Goal: Task Accomplishment & Management: Complete application form

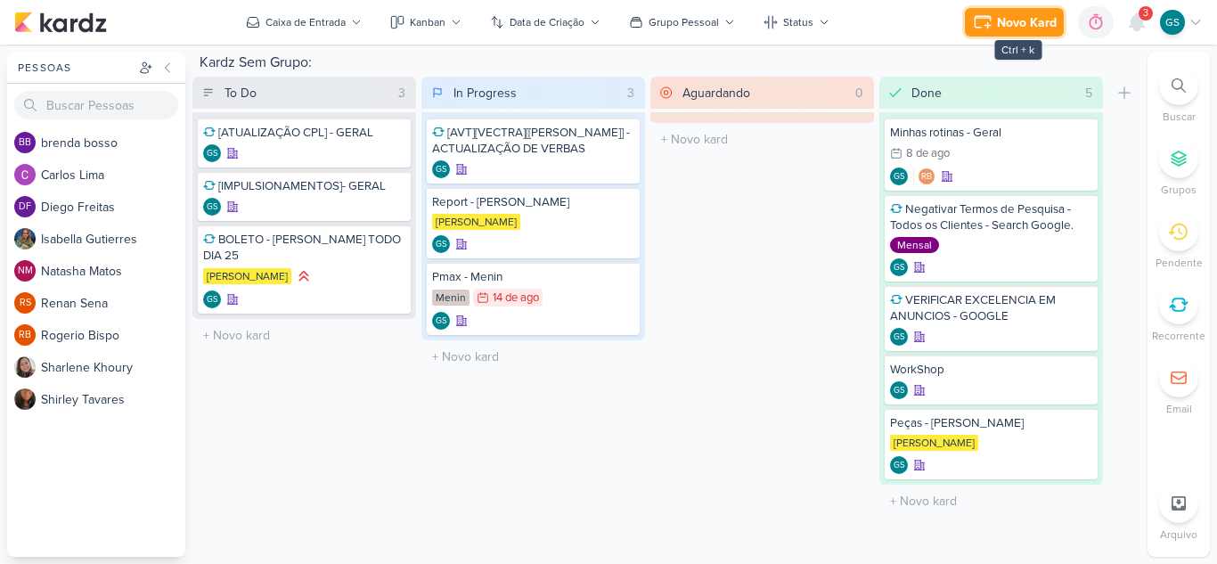
click at [1002, 20] on div "Novo Kard" at bounding box center [1027, 22] width 60 height 19
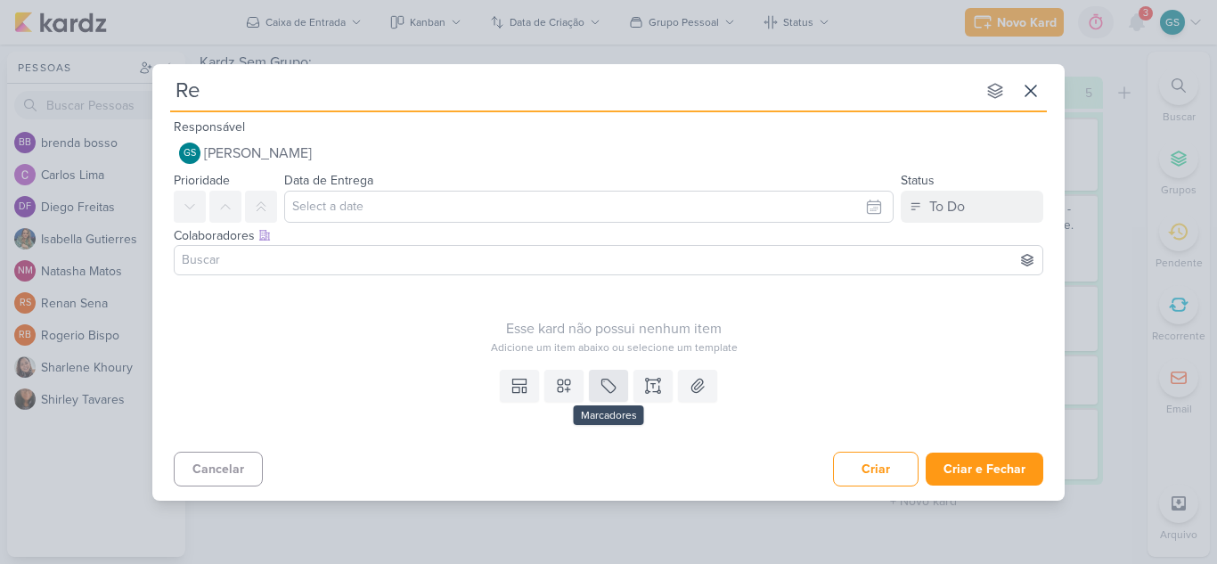
type input "Rep"
type input "Report me"
type input "Report menin"
type input "Report menin -"
type input "Report menin - total"
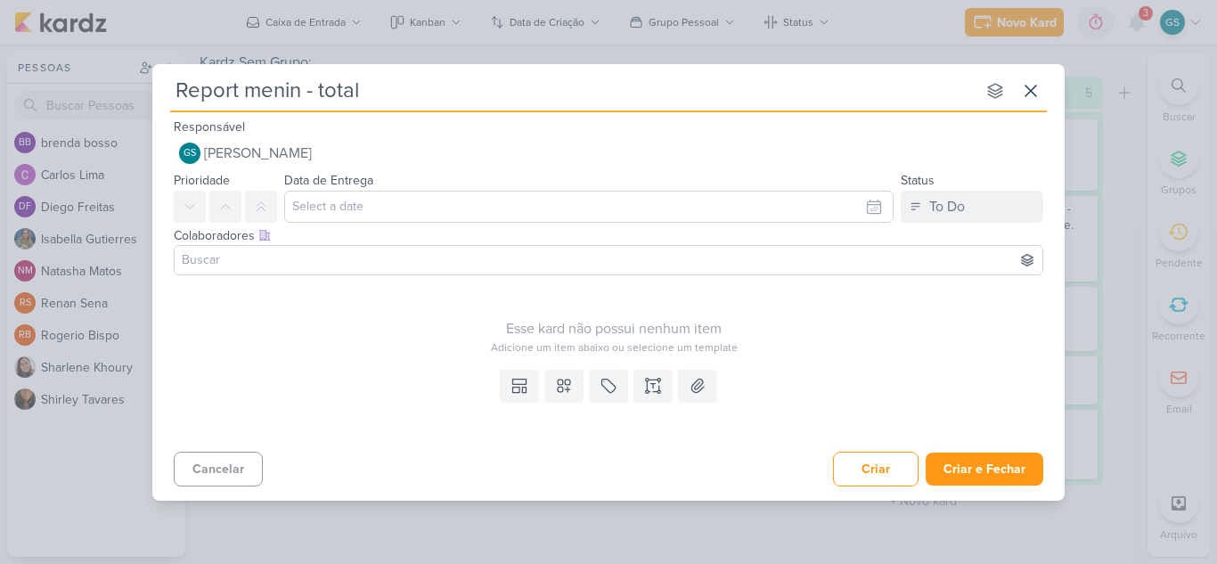
type input "Report menin - total"
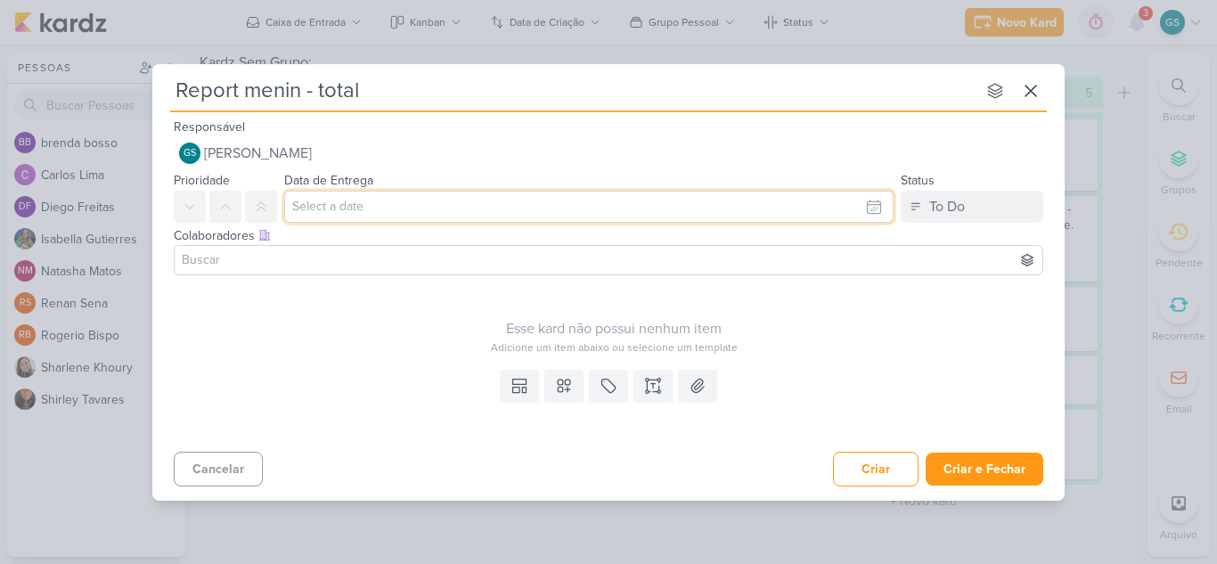
click at [601, 215] on input "text" at bounding box center [588, 207] width 609 height 32
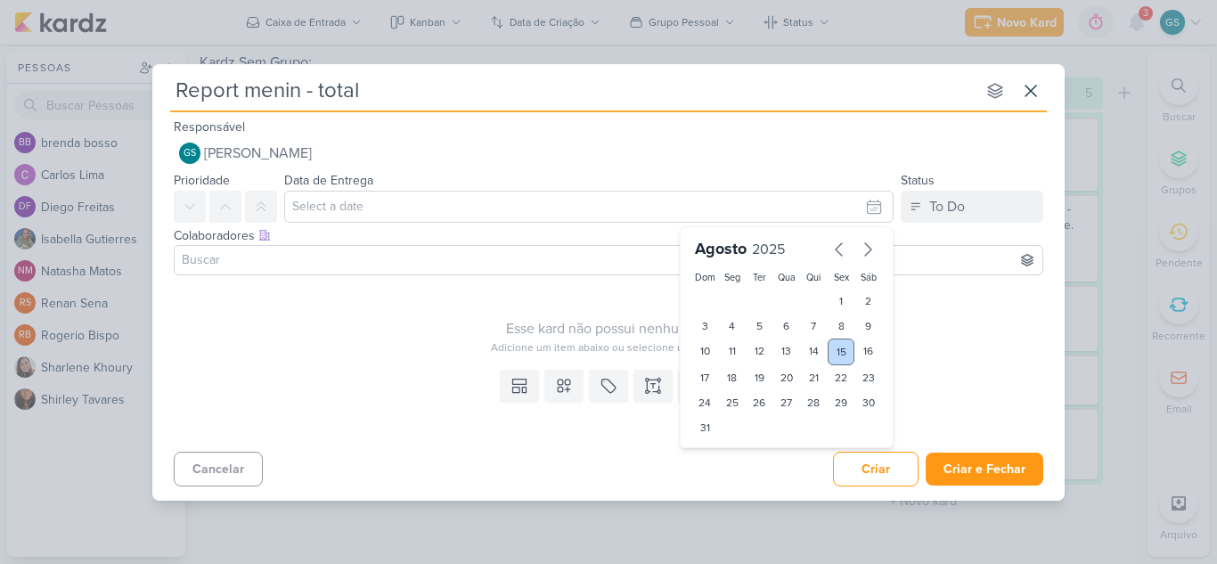
click at [839, 358] on div "15" at bounding box center [841, 351] width 28 height 27
type input "15 [PERSON_NAME] de 2025 às 23:59"
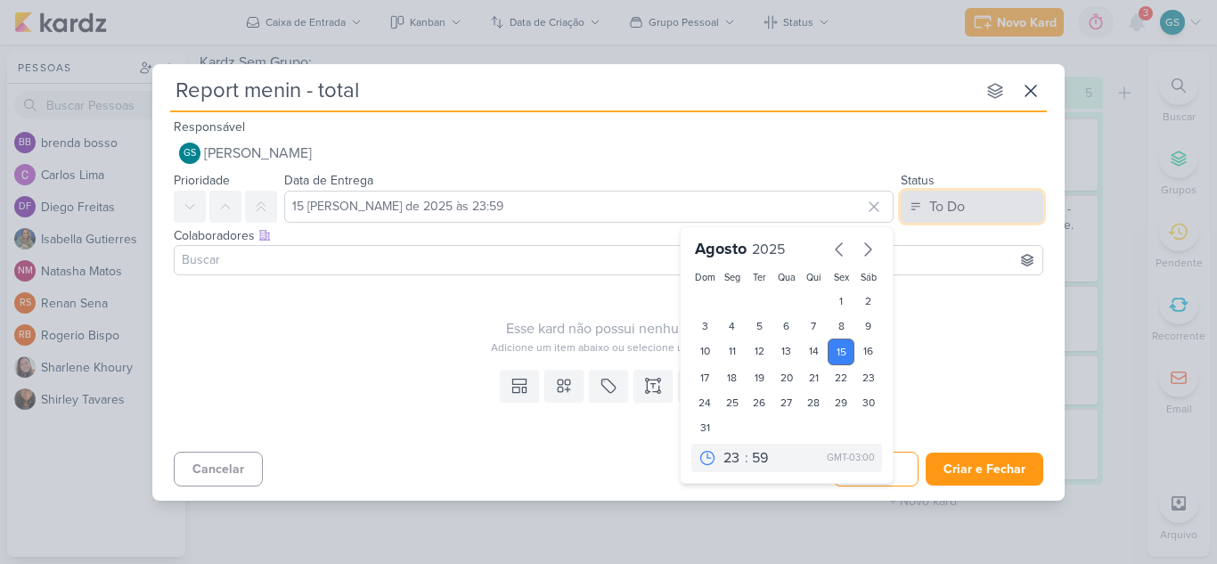
click at [945, 213] on div "To Do" at bounding box center [947, 206] width 36 height 21
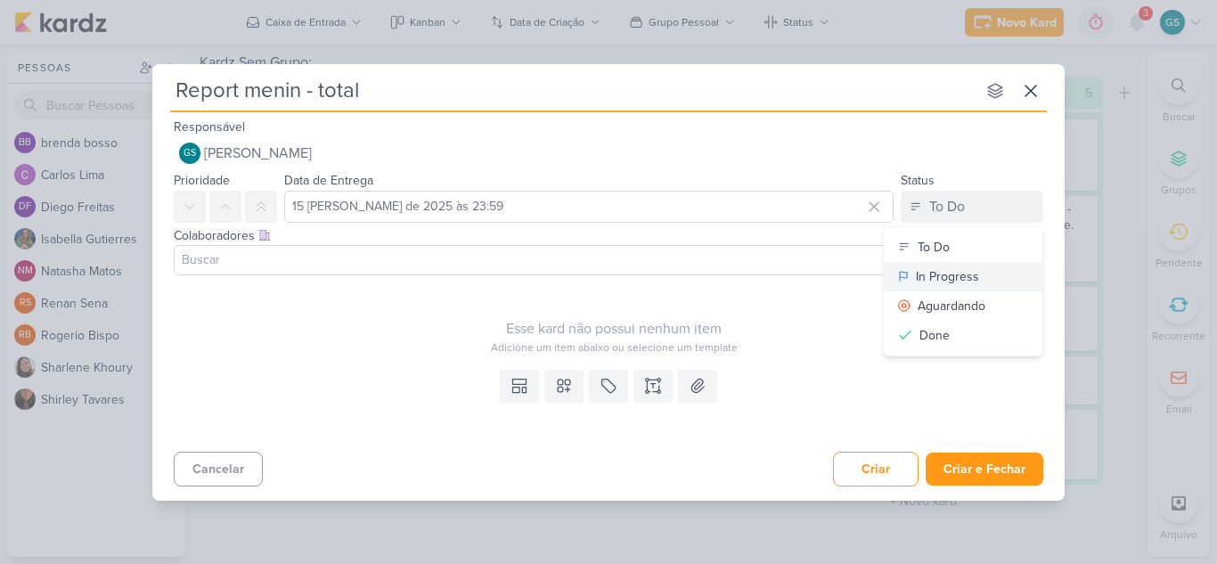
click at [949, 265] on button "In Progress" at bounding box center [963, 276] width 159 height 29
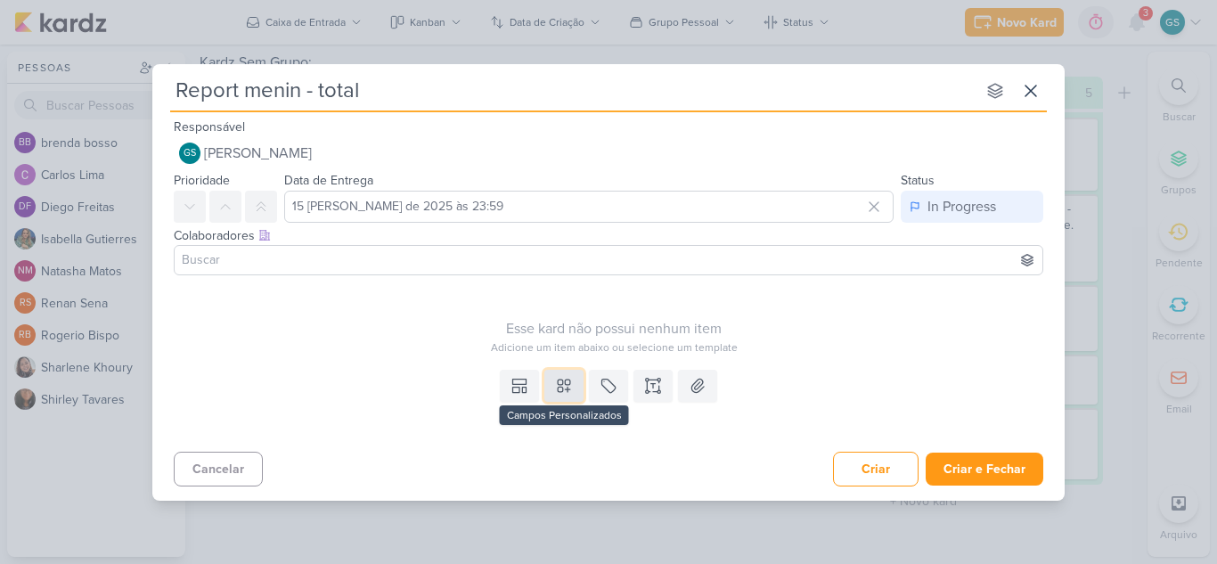
click at [566, 386] on icon at bounding box center [564, 386] width 18 height 18
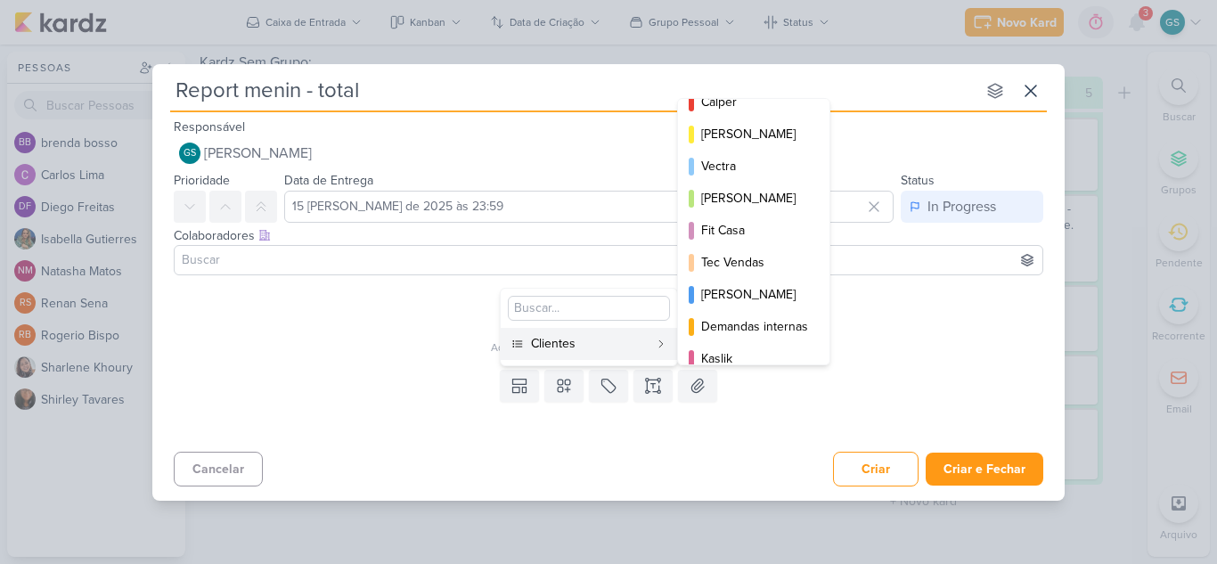
scroll to position [258, 0]
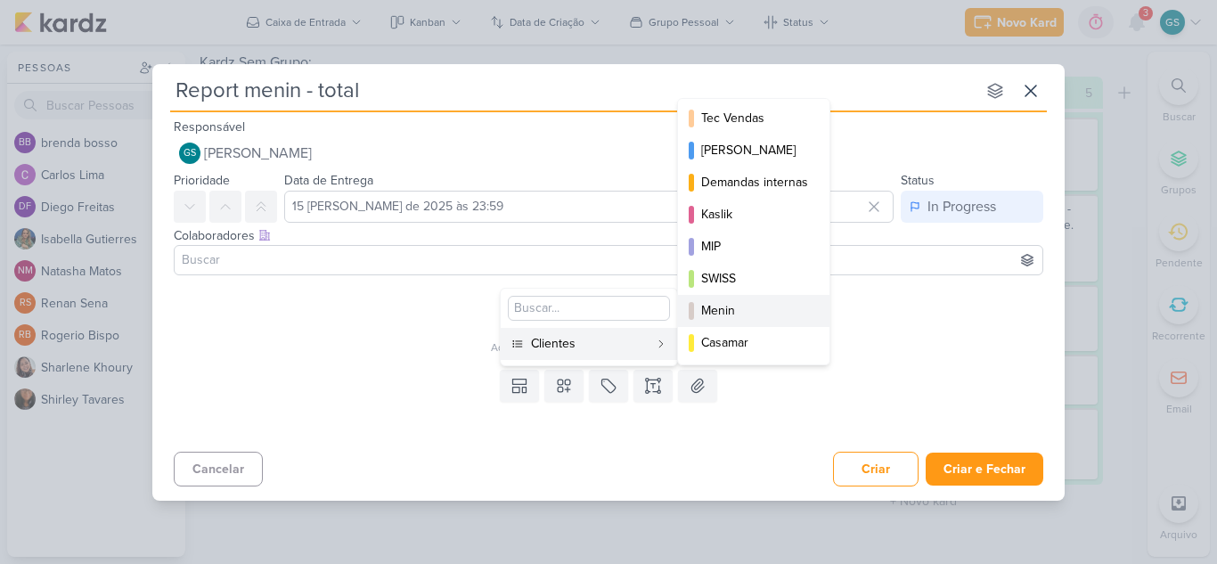
click at [755, 307] on div "Menin" at bounding box center [754, 310] width 107 height 19
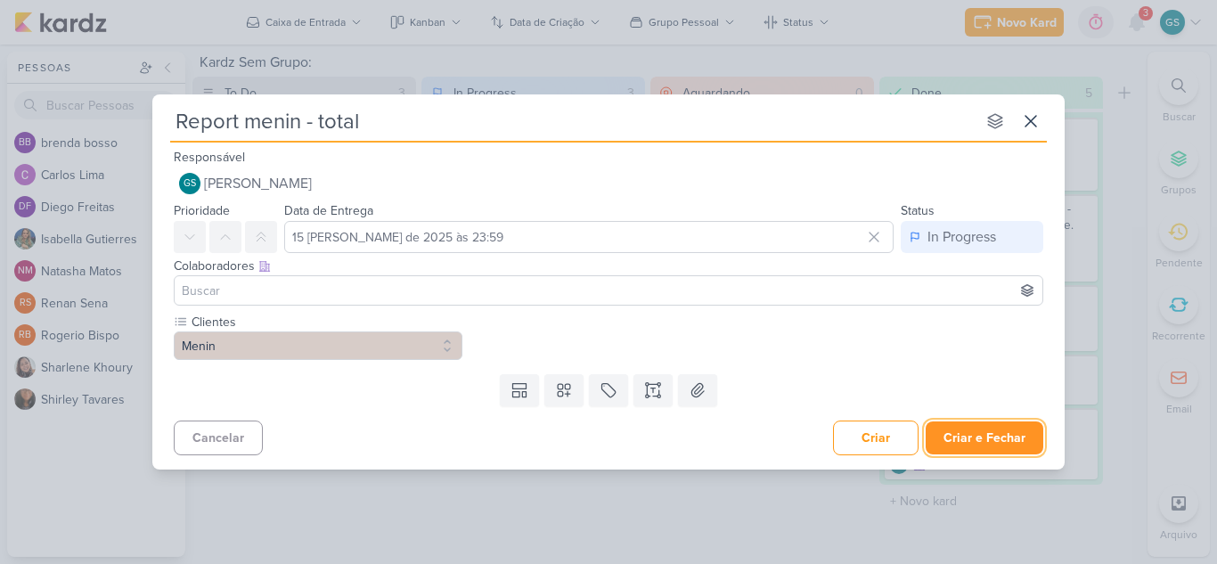
click at [967, 437] on button "Criar e Fechar" at bounding box center [984, 437] width 118 height 33
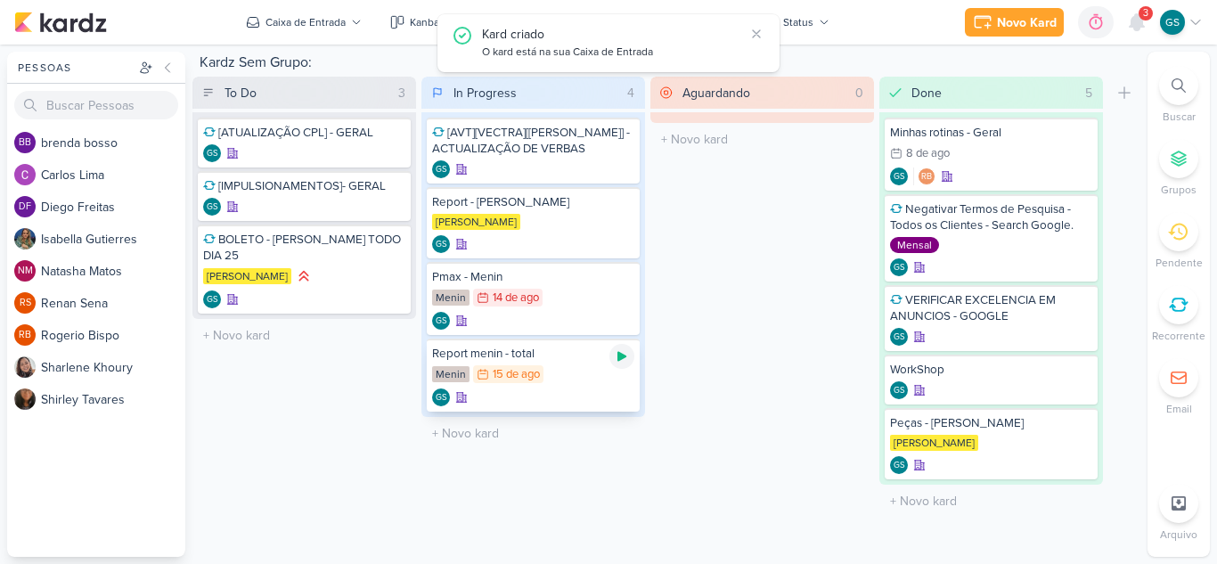
click at [620, 362] on icon at bounding box center [622, 356] width 14 height 14
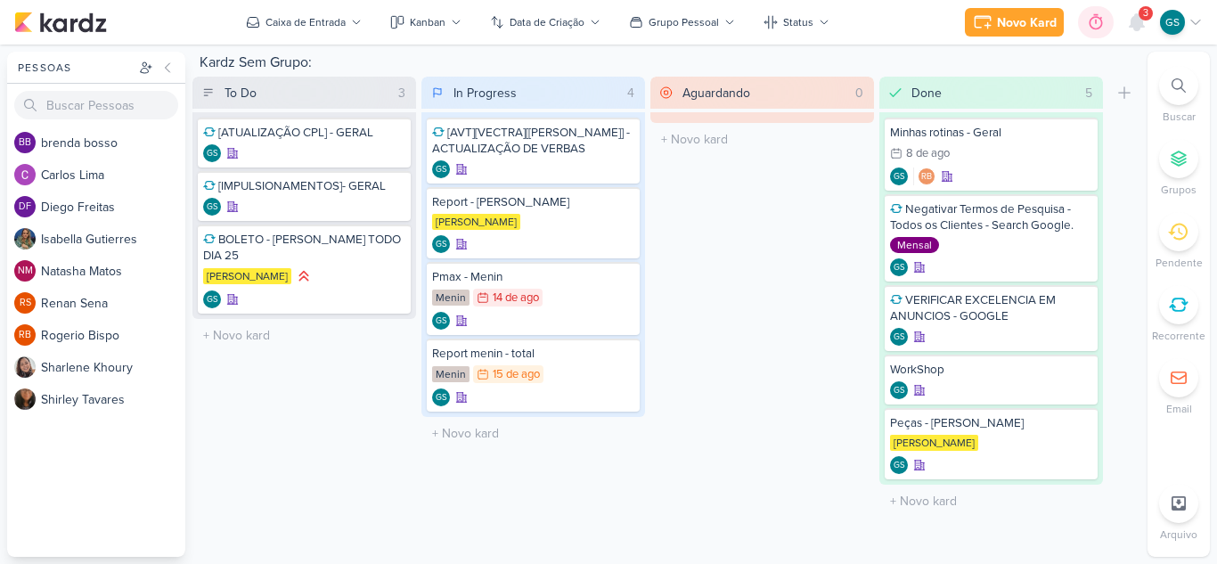
click at [1088, 24] on icon at bounding box center [1096, 22] width 18 height 18
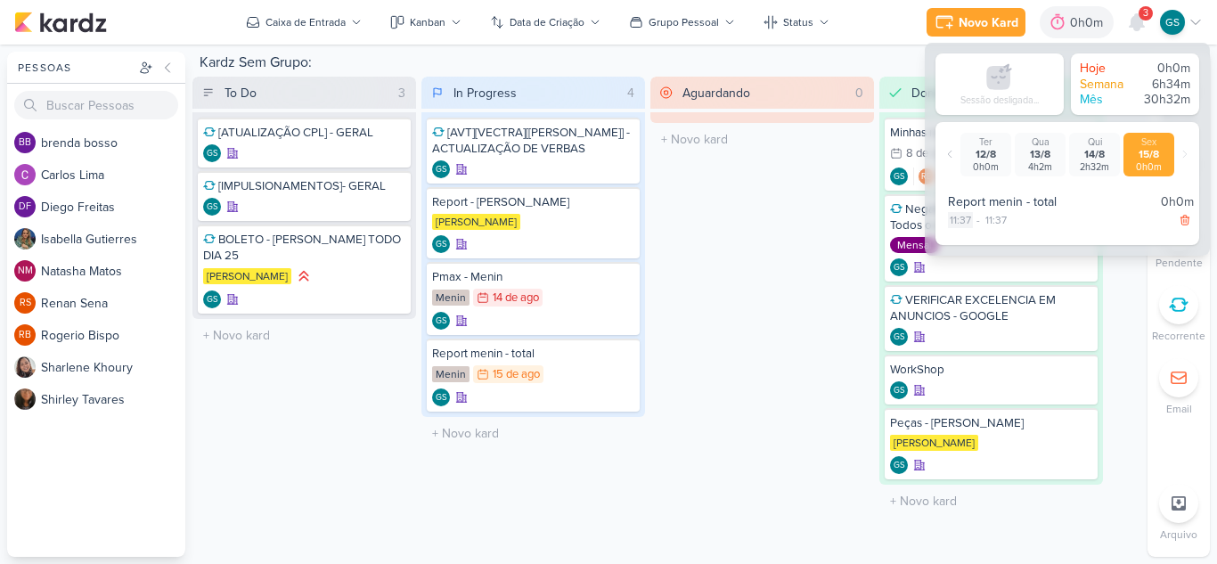
click at [953, 223] on div "11:37" at bounding box center [960, 220] width 25 height 16
select select "11"
select select "37"
click at [955, 239] on select "00 01 02 03 04 05 06 07 08 09 10 11 12 13 14 15 16 17 18 19 20 21 22 23" at bounding box center [960, 242] width 25 height 21
select select "10"
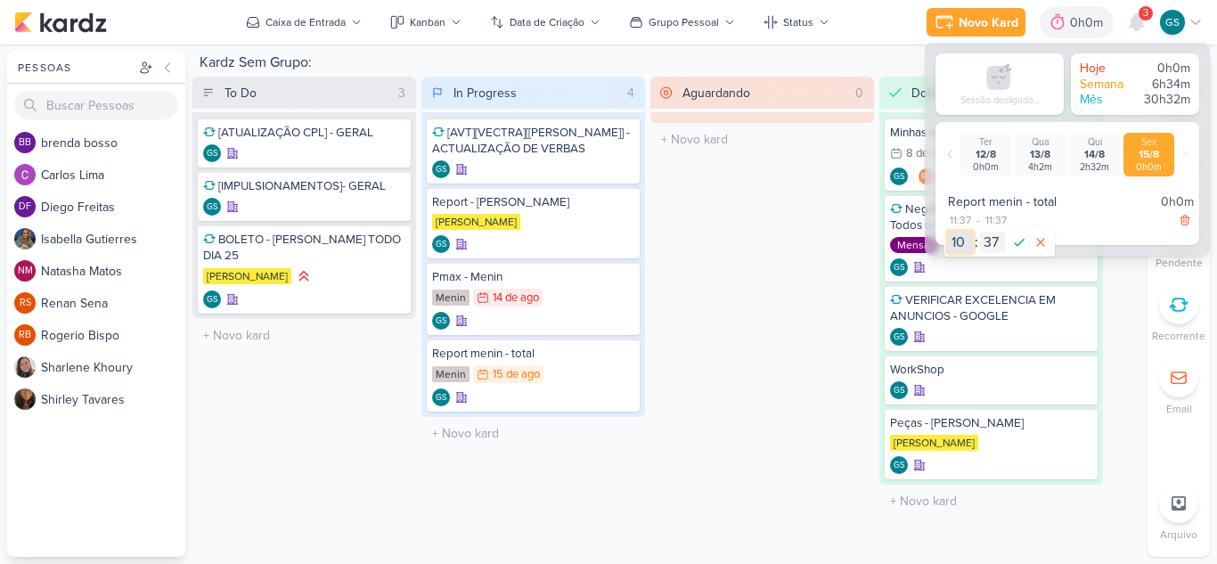
click at [948, 232] on select "00 01 02 03 04 05 06 07 08 09 10 11 12 13 14 15 16 17 18 19 20 21 22 23" at bounding box center [960, 242] width 25 height 21
click at [988, 237] on select "00 01 02 03 04 05 06 07 08 09 10 11 12 13 14 15 16 17 18 19 20 21 22 23 24 25 2…" at bounding box center [992, 242] width 25 height 21
select select "0"
click at [980, 232] on select "00 01 02 03 04 05 06 07 08 09 10 11 12 13 14 15 16 17 18 19 20 21 22 23 24 25 2…" at bounding box center [992, 242] width 25 height 21
click at [1015, 241] on icon at bounding box center [1018, 242] width 21 height 21
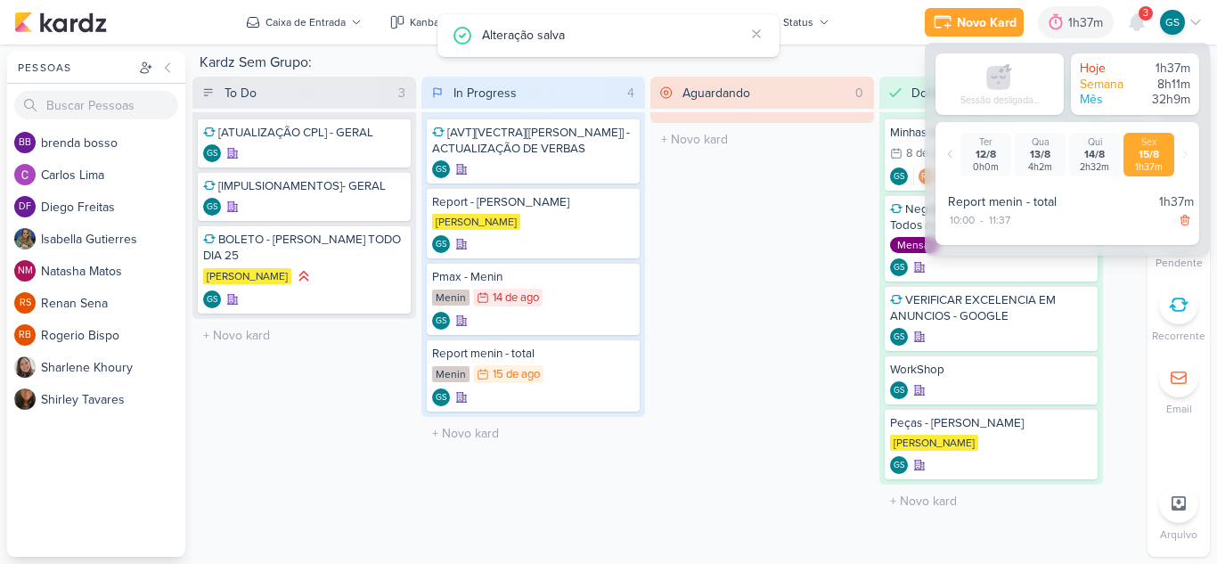
click at [798, 422] on div "Aguardando 0 Mover Para Esquerda Mover Para Direita [GEOGRAPHIC_DATA] O título …" at bounding box center [762, 297] width 224 height 441
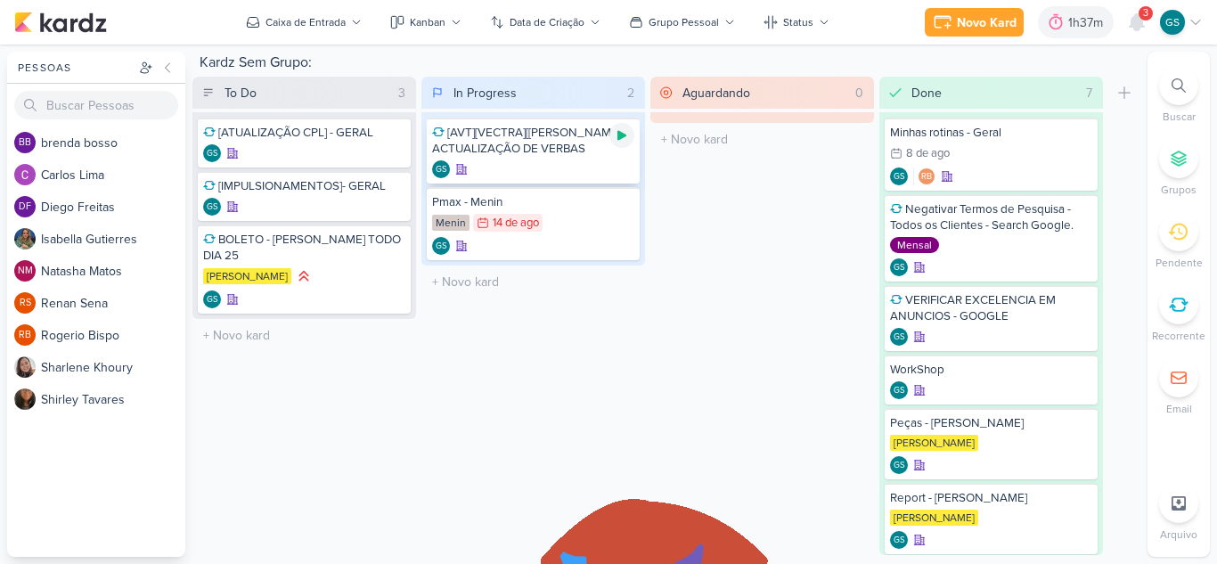
click at [621, 136] on icon at bounding box center [621, 136] width 9 height 10
